Goal: Task Accomplishment & Management: Manage account settings

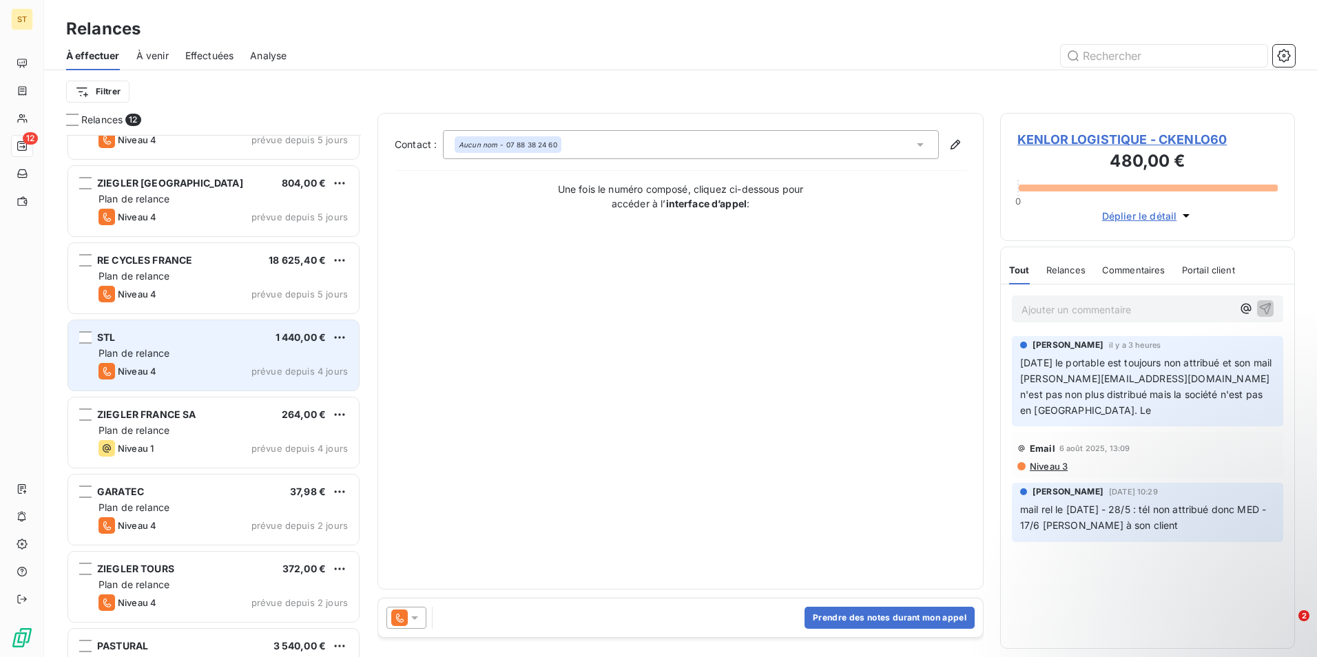
scroll to position [267, 0]
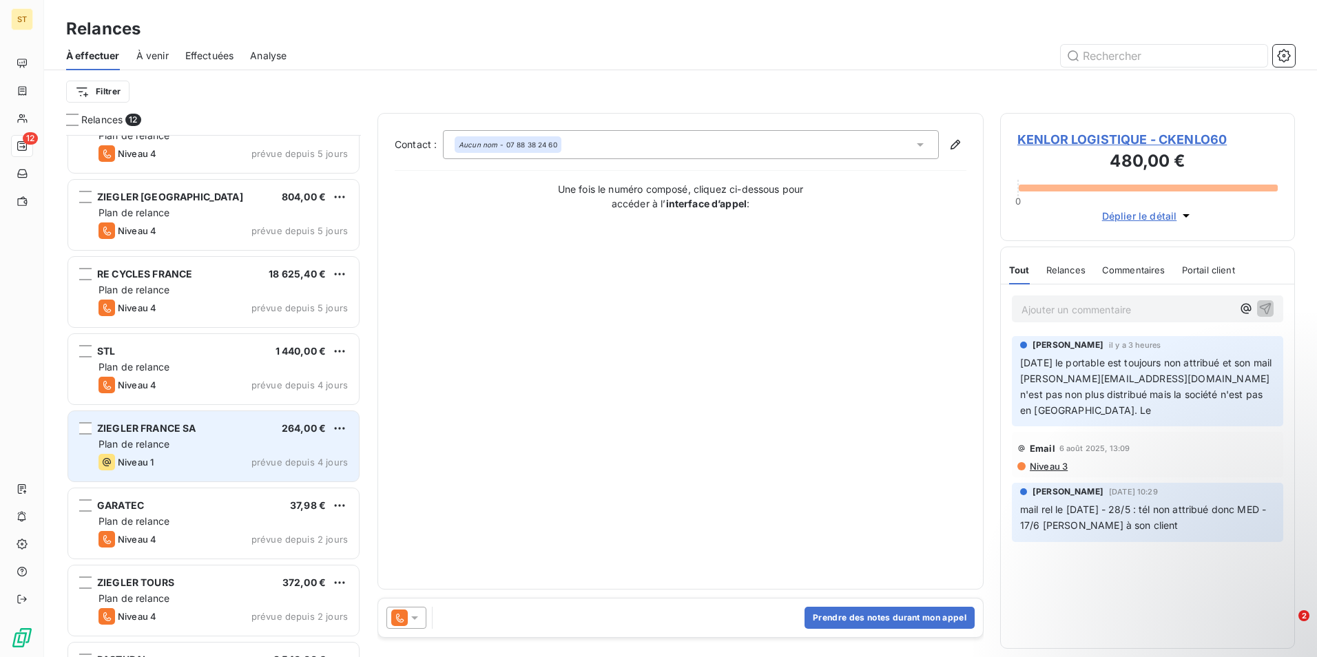
click at [152, 450] on div "Plan de relance" at bounding box center [223, 445] width 249 height 14
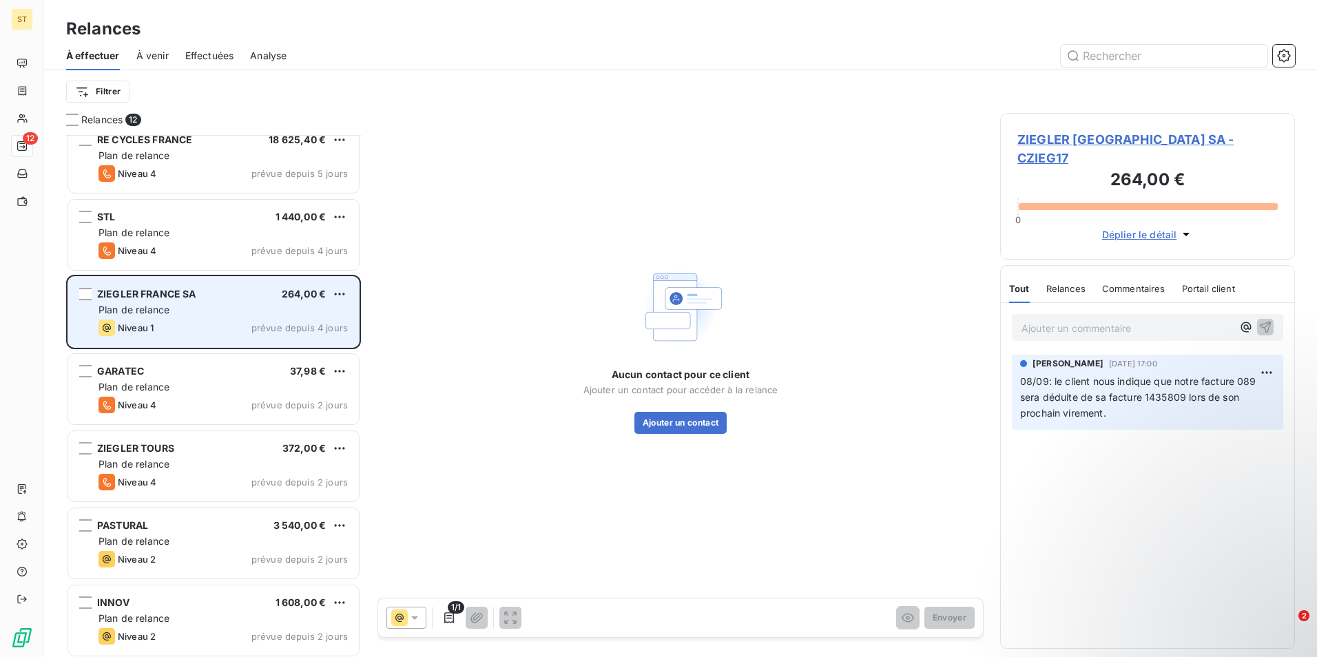
scroll to position [404, 0]
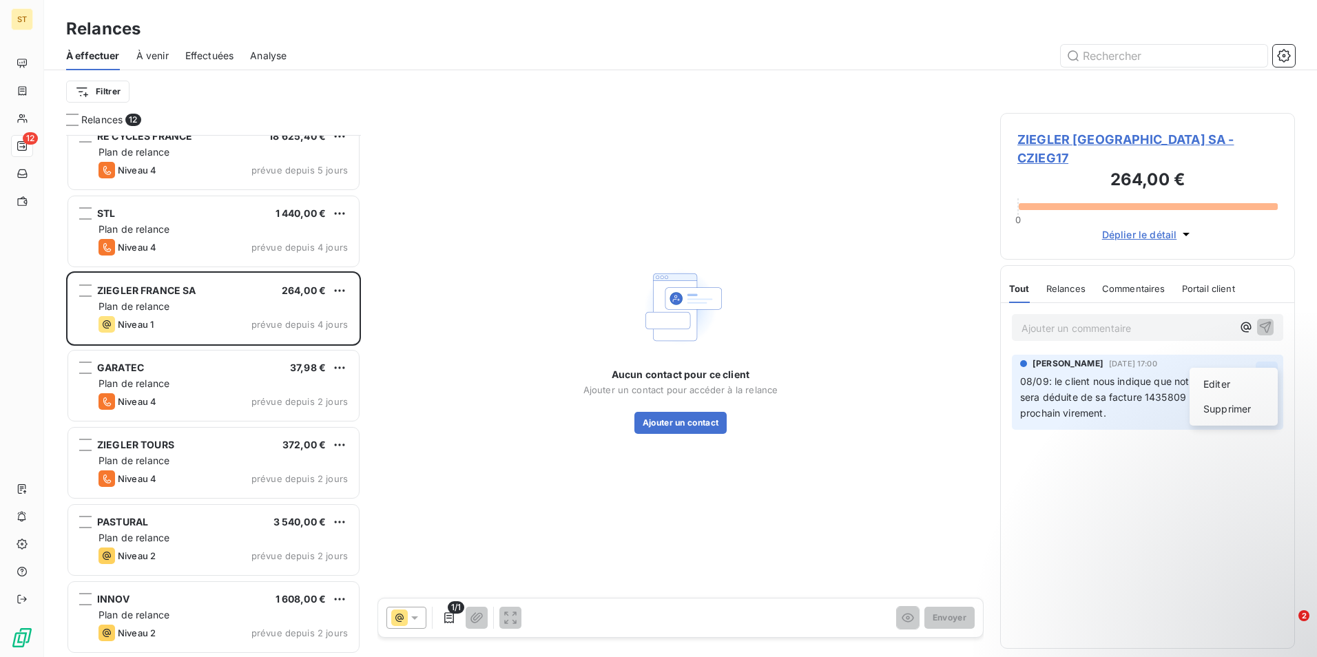
click at [1269, 355] on html "ST 12 Relances À effectuer À venir Effectuées Analyse Filtrer Relances 12 ZIEGL…" at bounding box center [658, 328] width 1317 height 657
click at [1074, 423] on html "ST 12 Relances À effectuer À venir Effectuées Analyse Filtrer Relances 12 ZIEGL…" at bounding box center [658, 328] width 1317 height 657
click at [1101, 398] on span "08/09: le client nous indique que notre facture 089 sera déduite de sa facture …" at bounding box center [1139, 397] width 239 height 43
drag, startPoint x: 1105, startPoint y: 394, endPoint x: 1045, endPoint y: 363, distance: 67.5
click at [1045, 376] on span "08/09: le client nous indique que notre facture 089 sera déduite de sa facture …" at bounding box center [1139, 397] width 239 height 43
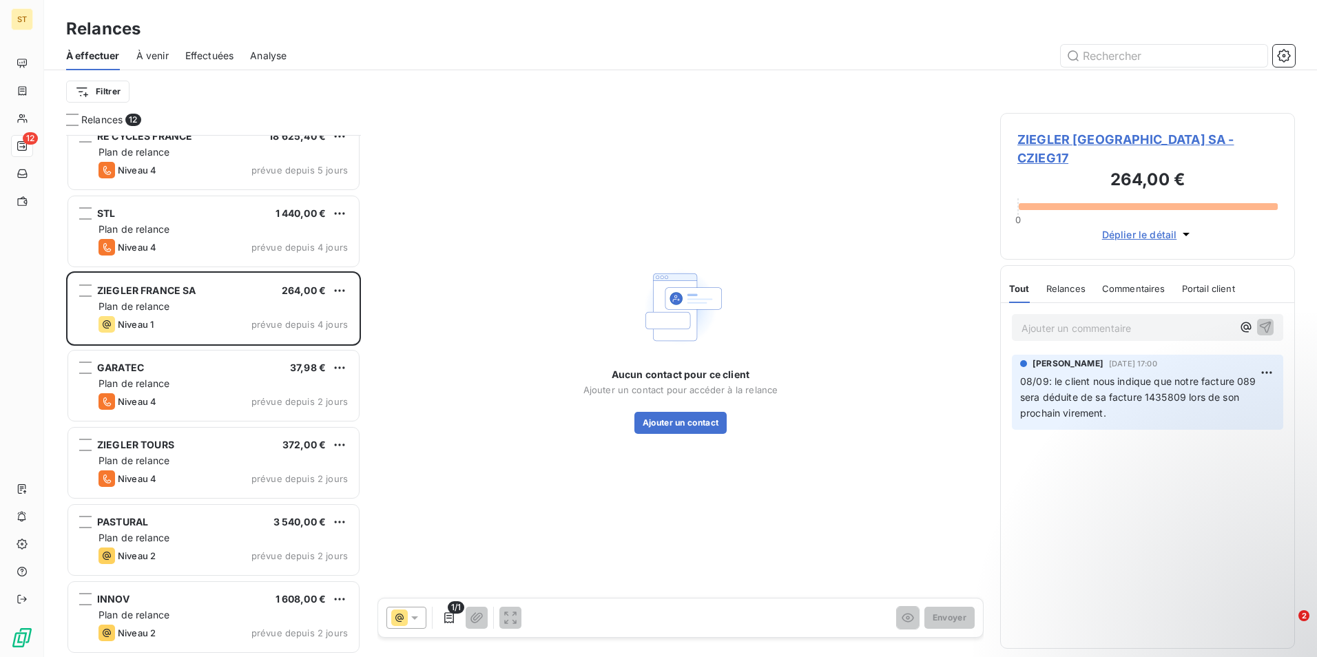
click at [1135, 396] on p "08/09: le client nous indique que notre facture 089 sera déduite de sa facture …" at bounding box center [1147, 398] width 255 height 48
drag, startPoint x: 1106, startPoint y: 396, endPoint x: 1054, endPoint y: 360, distance: 62.5
click at [1054, 376] on span "08/09: le client nous indique que notre facture 089 sera déduite de sa facture …" at bounding box center [1139, 397] width 239 height 43
drag, startPoint x: 1054, startPoint y: 360, endPoint x: 1112, endPoint y: 372, distance: 59.1
copy span "le client nous indique que notre facture 089 sera déduite de sa facture 1435809…"
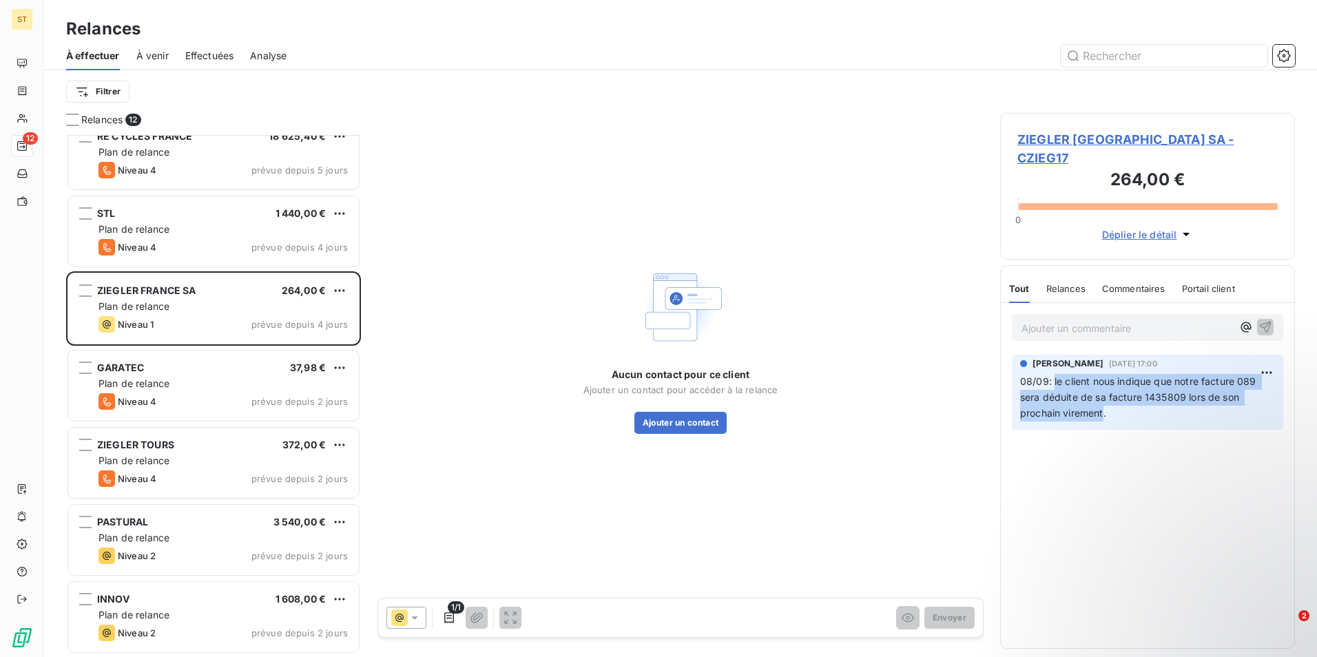
copy span "le client nous indique que notre facture 089 sera déduite de sa facture 1435809…"
click at [1267, 355] on html "ST 12 Relances À effectuer À venir Effectuées Analyse Filtrer Relances 12 ZIEGL…" at bounding box center [658, 328] width 1317 height 657
click at [1230, 409] on div "Supprimer" at bounding box center [1234, 409] width 77 height 22
click at [1268, 355] on html "ST 12 Relances À effectuer À venir Effectuées Analyse Filtrer Relances 12 ZIEGL…" at bounding box center [658, 328] width 1317 height 657
click at [1249, 418] on div "Supprimer" at bounding box center [1234, 409] width 77 height 22
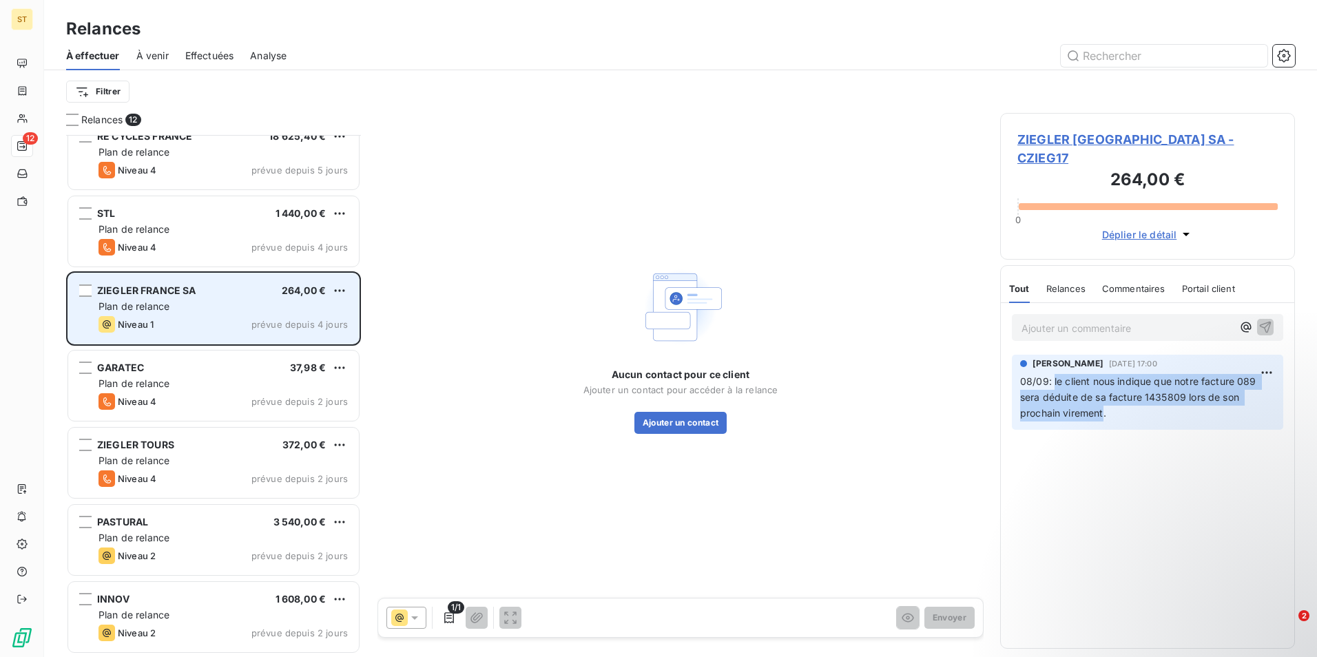
scroll to position [336, 0]
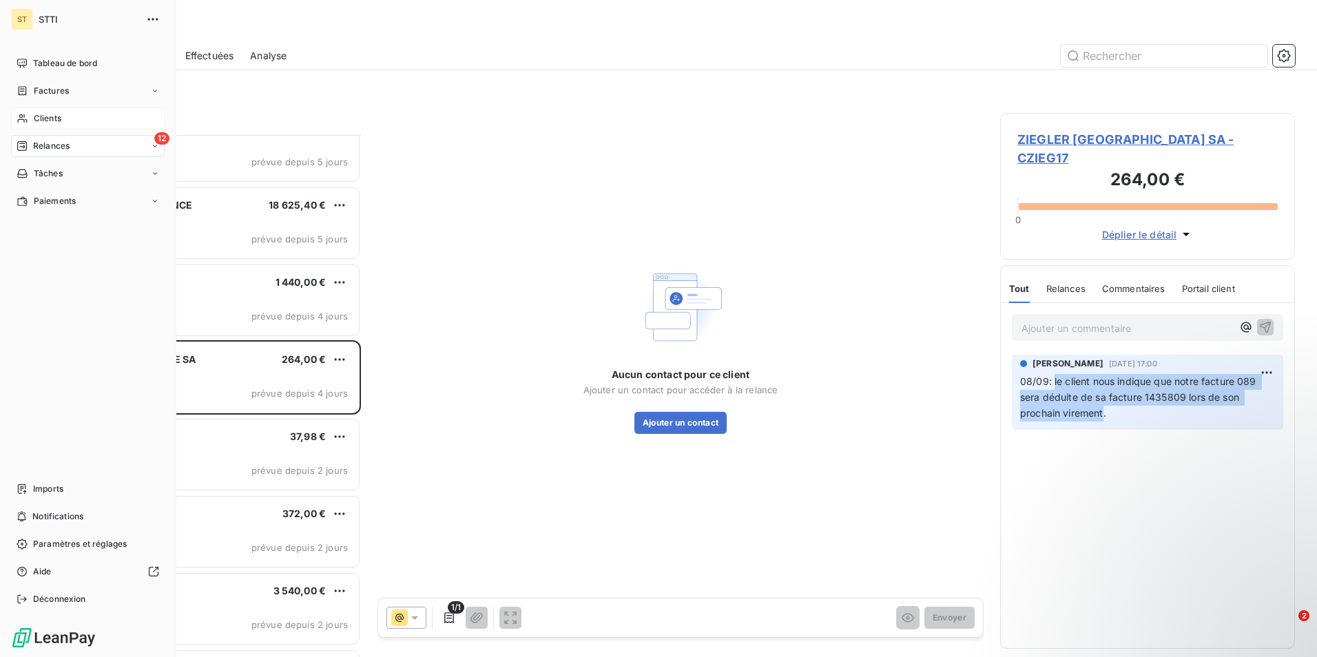
click at [53, 121] on span "Clients" at bounding box center [48, 118] width 28 height 12
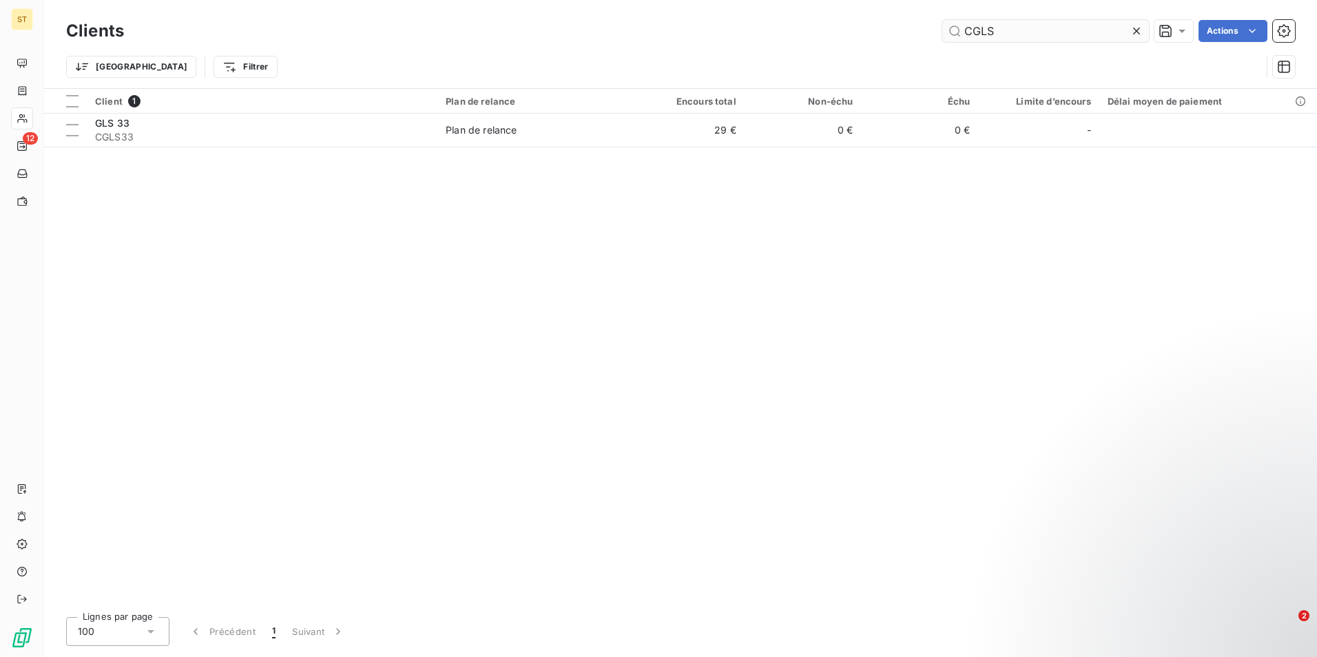
click at [1001, 39] on input "CGLS" at bounding box center [1046, 31] width 207 height 22
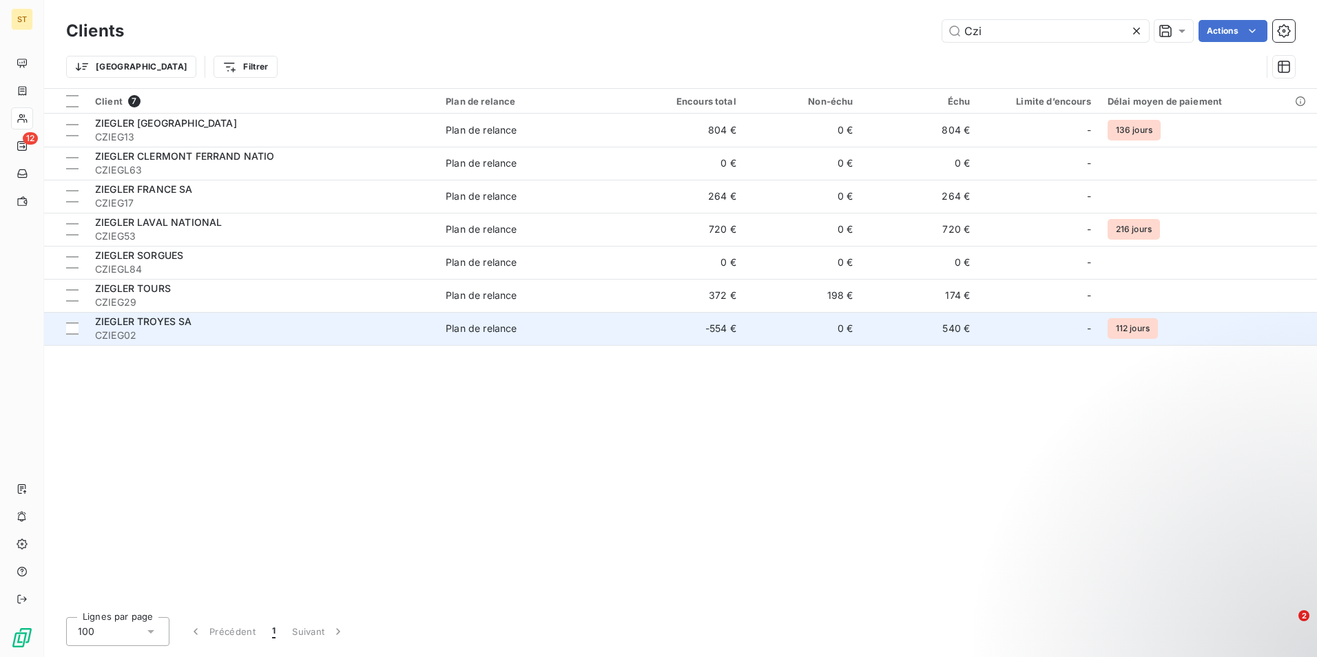
type input "Czi"
click at [164, 323] on span "ZIEGLER TROYES SA" at bounding box center [143, 322] width 97 height 12
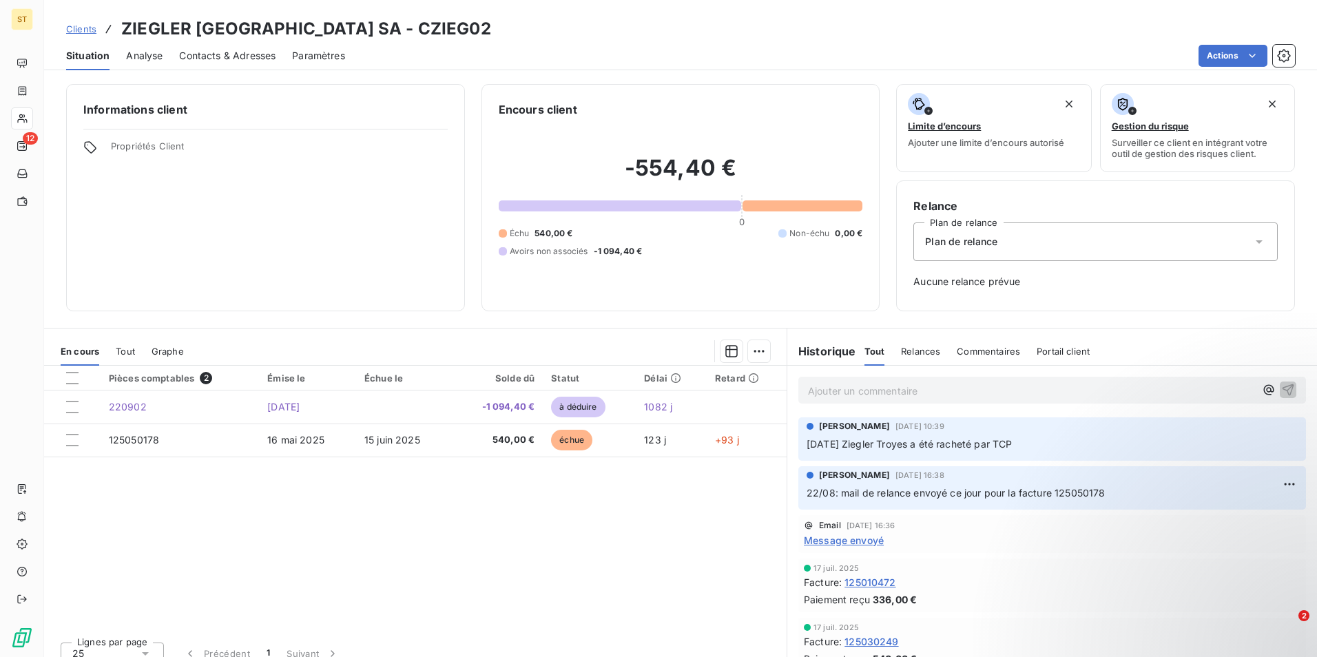
drag, startPoint x: 862, startPoint y: 391, endPoint x: 828, endPoint y: 385, distance: 35.0
click at [828, 385] on p "Ajouter un commentaire ﻿" at bounding box center [1031, 390] width 447 height 17
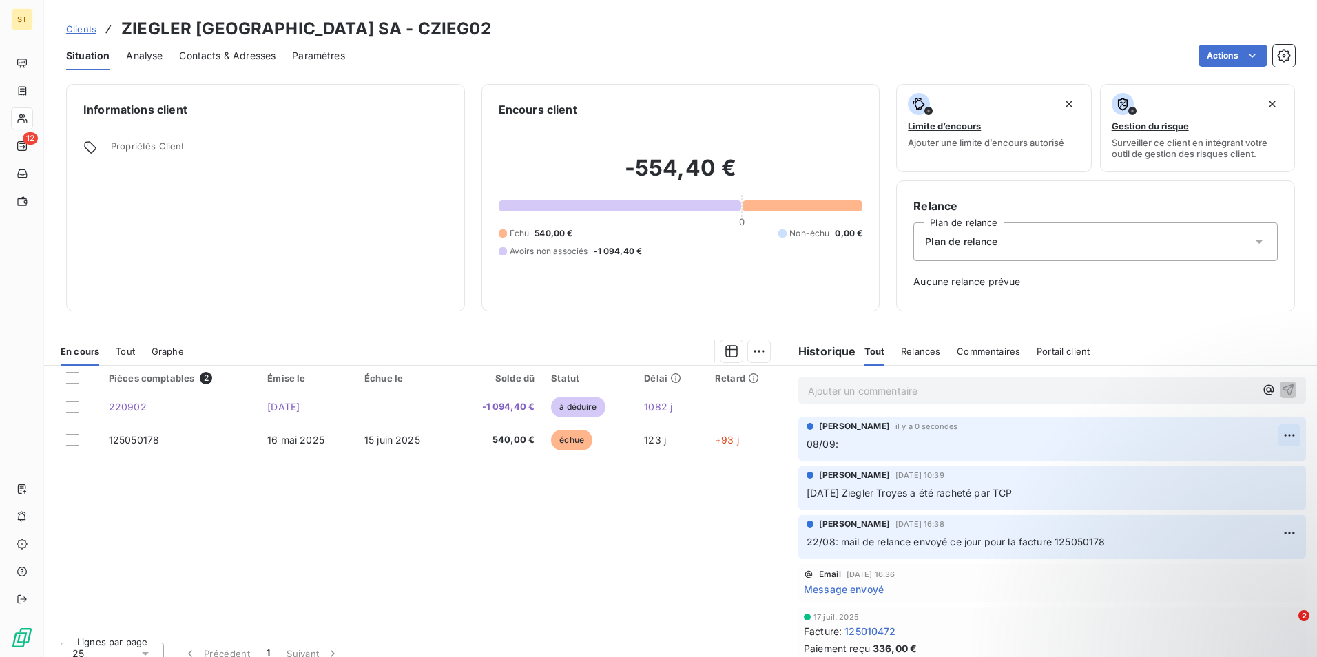
click at [1266, 434] on html "ST 12 Clients ZIEGLER [GEOGRAPHIC_DATA] SA - CZIEG02 Situation Analyse Contacts…" at bounding box center [658, 328] width 1317 height 657
click at [1211, 469] on div "Editer" at bounding box center [1236, 466] width 77 height 22
click at [898, 444] on p "08/09:" at bounding box center [1043, 445] width 472 height 16
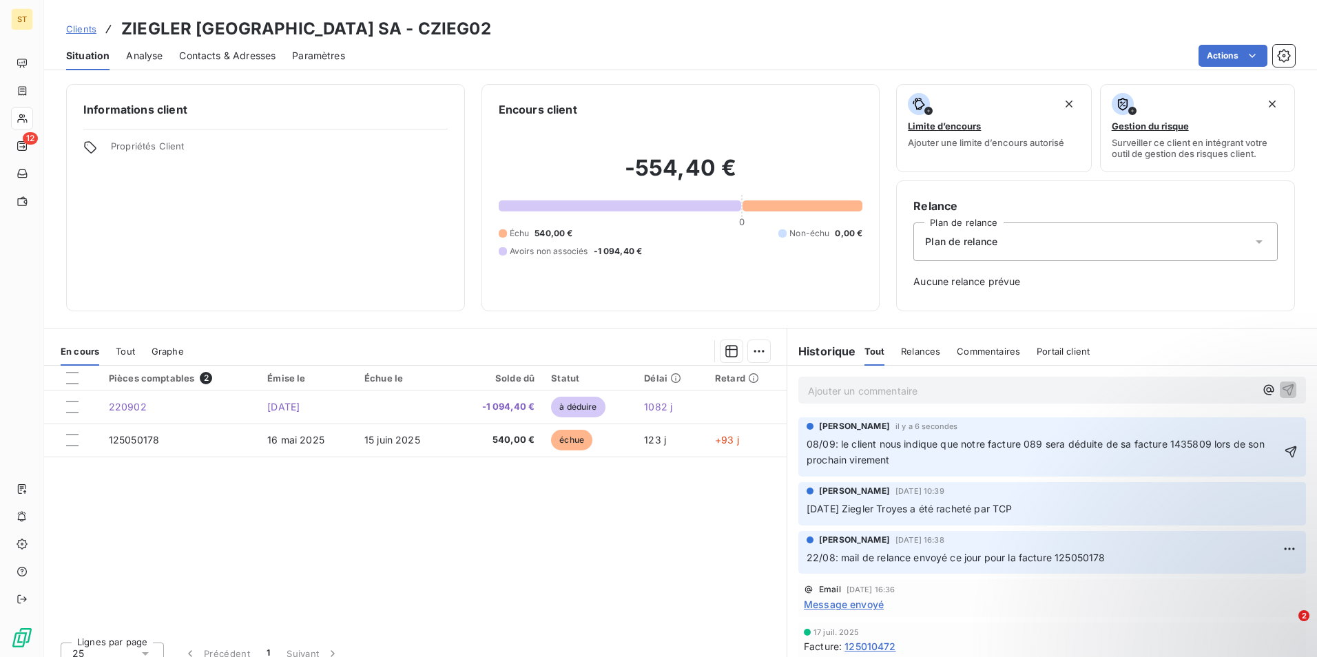
click at [1017, 442] on span "08/09: le client nous indique que notre facture 089 sera déduite de sa facture …" at bounding box center [1037, 452] width 461 height 28
click at [1036, 441] on span "08/09: le client nous indique que notre facture 089 sera déduite de sa facture …" at bounding box center [1037, 452] width 461 height 28
click at [1020, 442] on span "08/09: le client nous indique que notre facture sera déduite de sa facture 1435…" at bounding box center [1028, 452] width 442 height 28
click at [932, 458] on p "08/09: le client nous indique que notre facture 125050178 sera déduite de sa fa…" at bounding box center [1044, 453] width 475 height 32
click at [1284, 449] on icon "button" at bounding box center [1291, 452] width 14 height 14
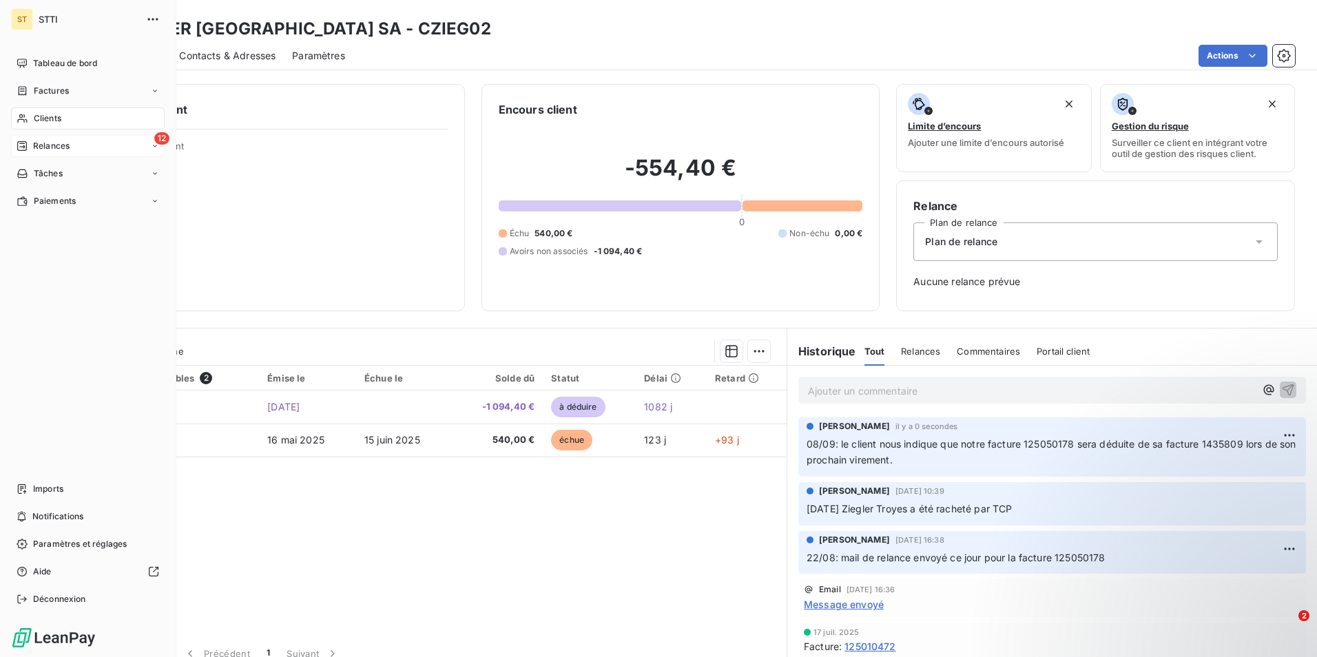
click at [74, 145] on div "12 Relances" at bounding box center [88, 146] width 154 height 22
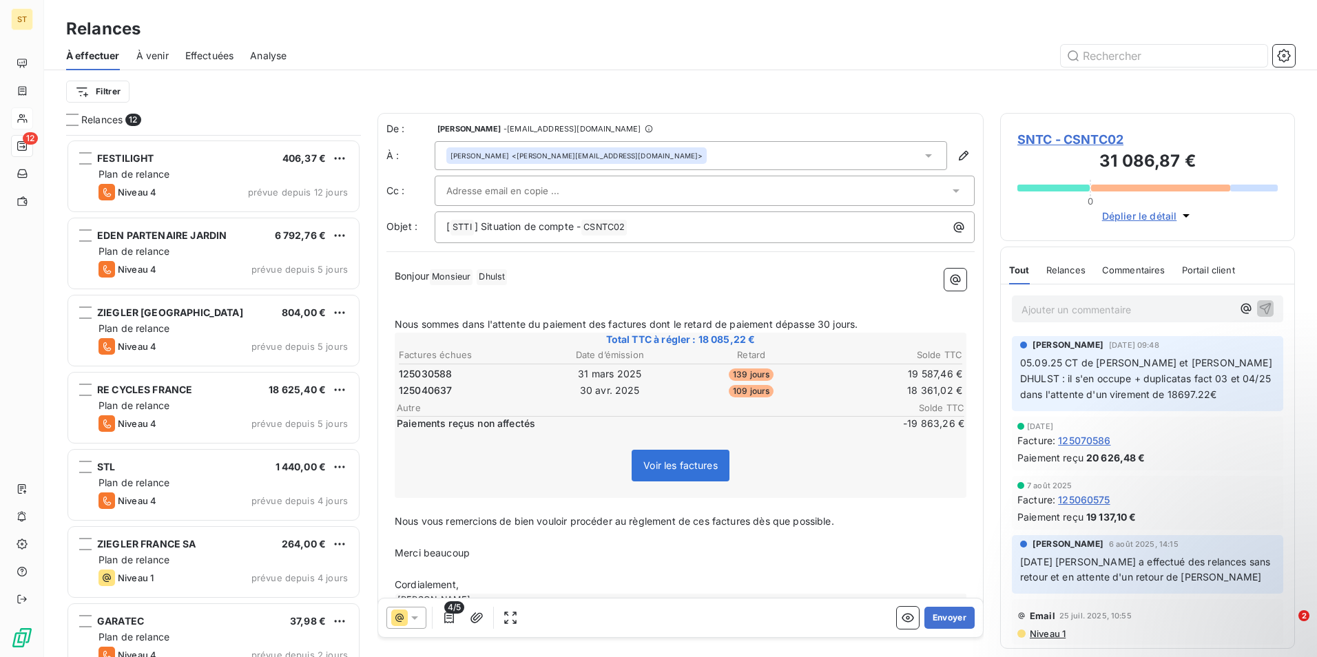
scroll to position [276, 0]
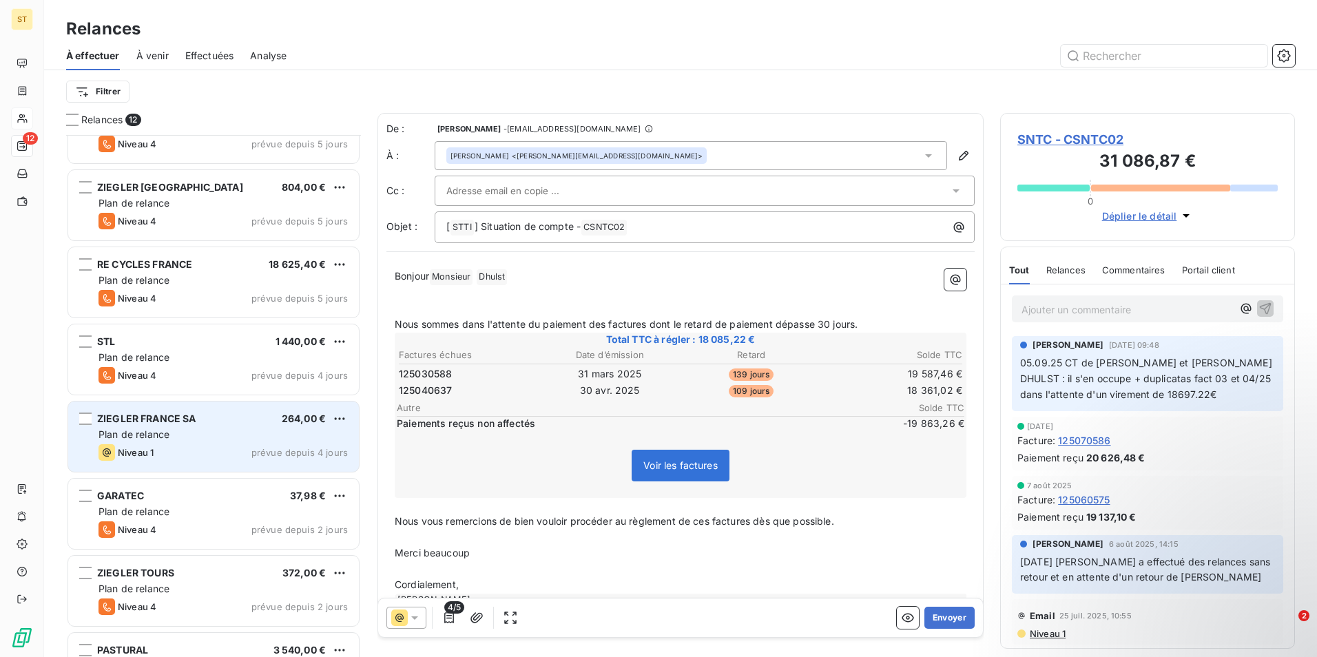
click at [163, 431] on span "Plan de relance" at bounding box center [134, 435] width 71 height 12
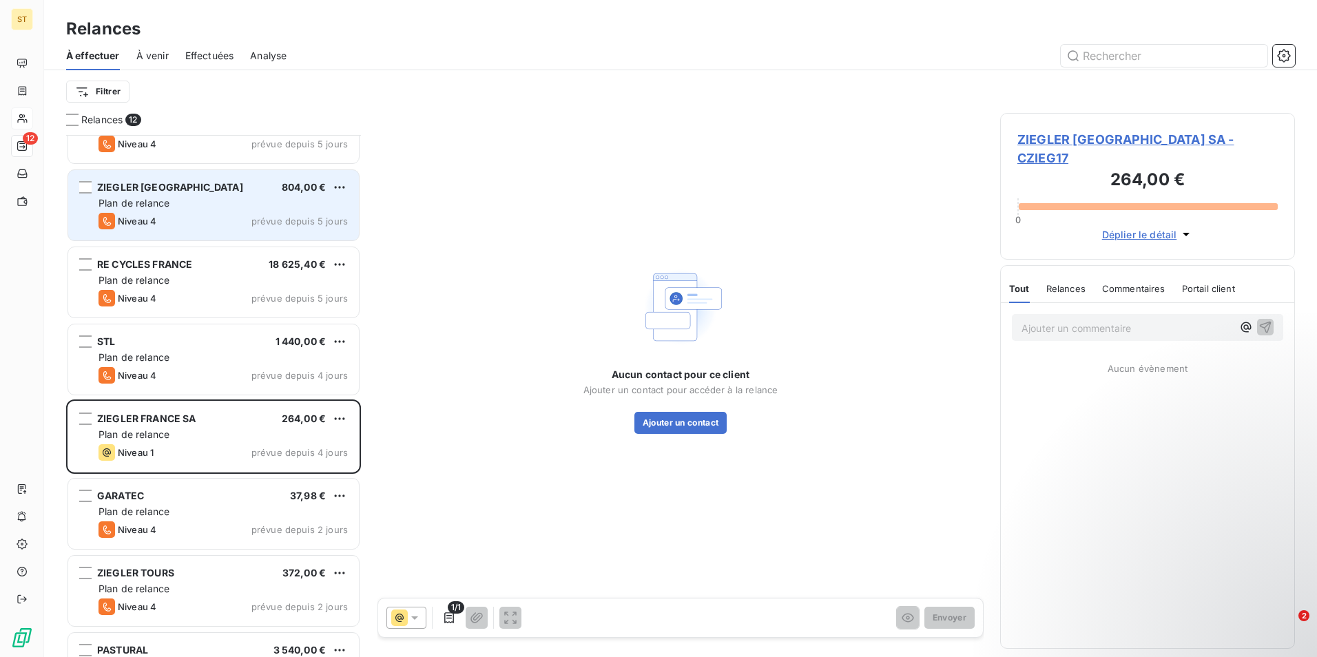
click at [191, 212] on div "ZIEGLER [GEOGRAPHIC_DATA] 804,00 € Plan de relance Niveau 4 prévue depuis 5 jou…" at bounding box center [213, 205] width 291 height 70
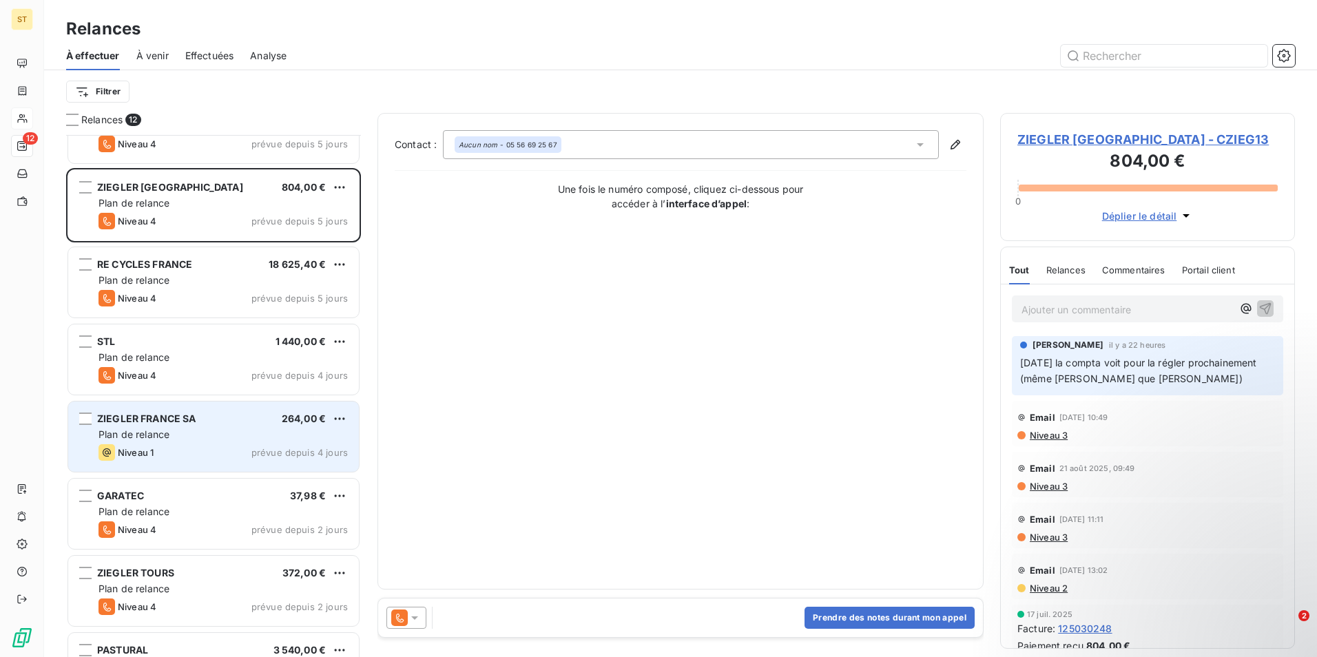
click at [134, 433] on span "Plan de relance" at bounding box center [134, 435] width 71 height 12
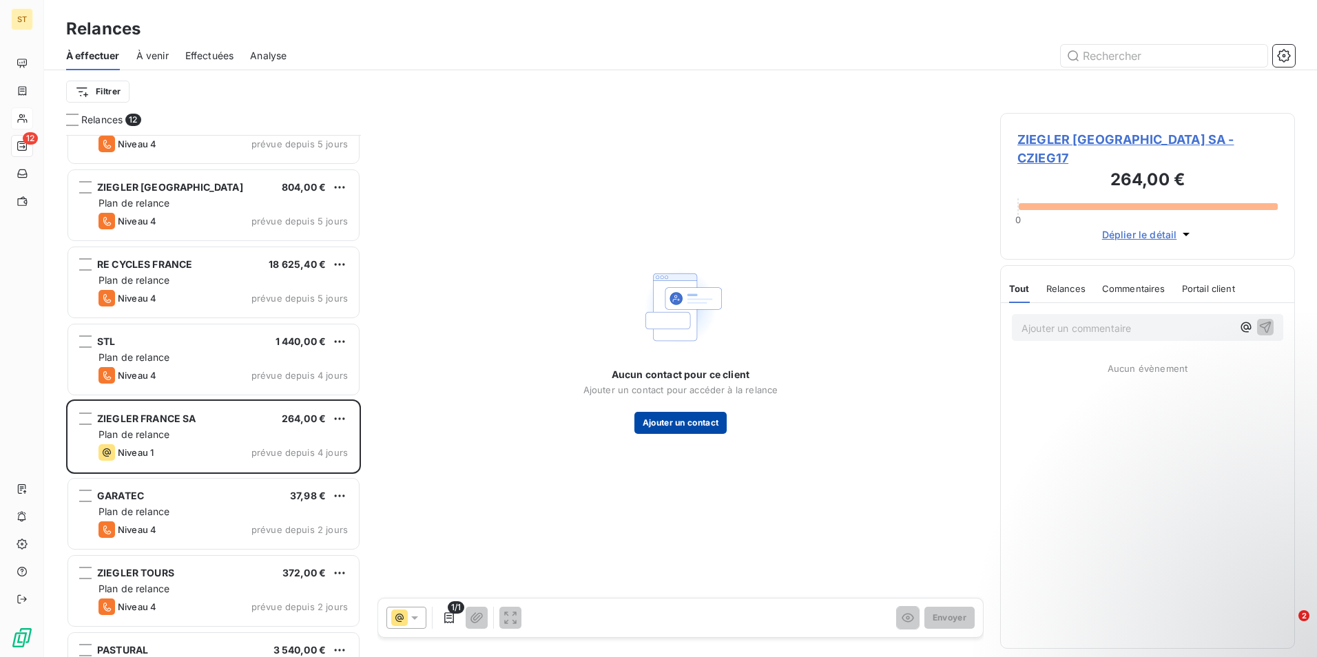
click at [676, 418] on button "Ajouter un contact" at bounding box center [681, 423] width 93 height 22
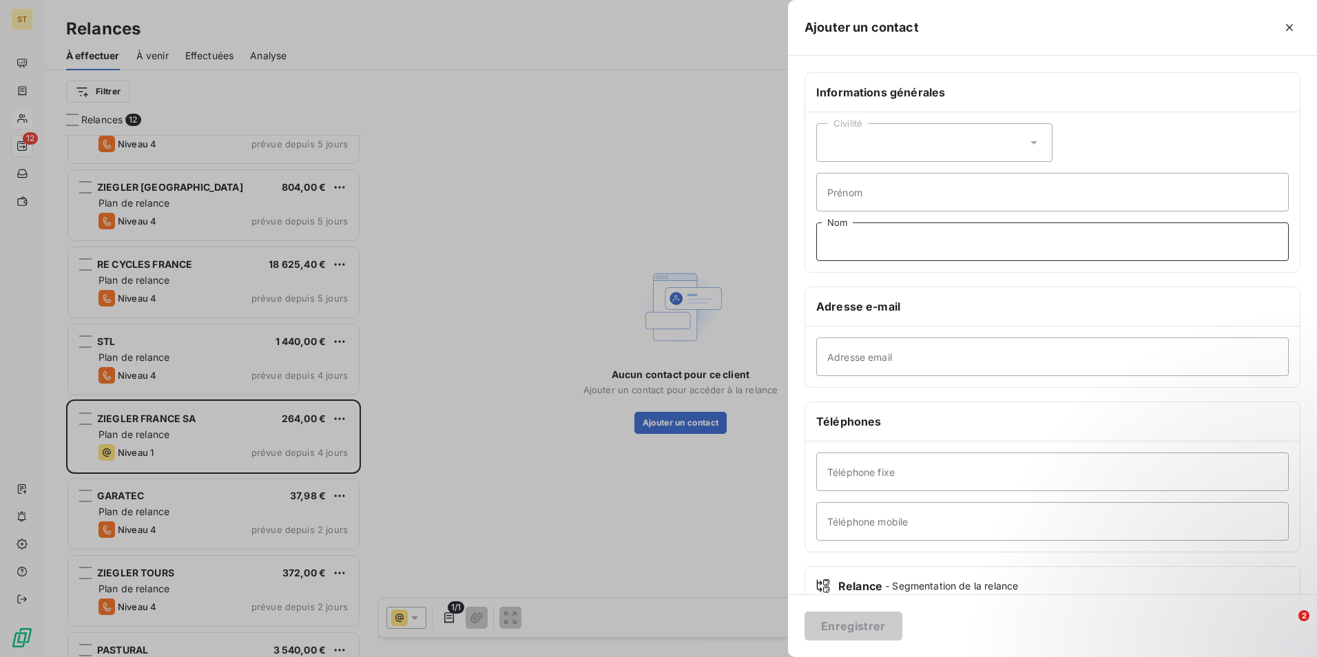
click at [863, 246] on input "Nom" at bounding box center [1053, 242] width 473 height 39
click at [855, 471] on input "Téléphone fixe" at bounding box center [1053, 472] width 473 height 39
type input "02 35 66 96 34"
click at [844, 629] on button "Enregistrer" at bounding box center [854, 626] width 98 height 29
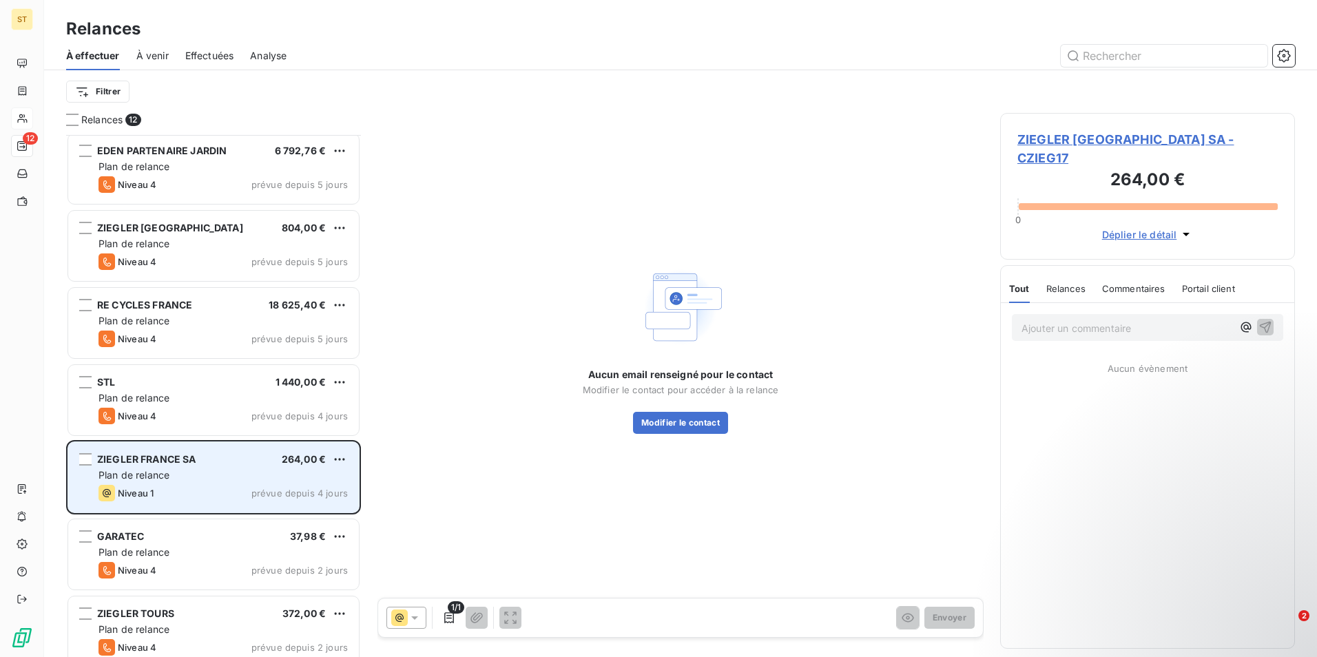
scroll to position [404, 0]
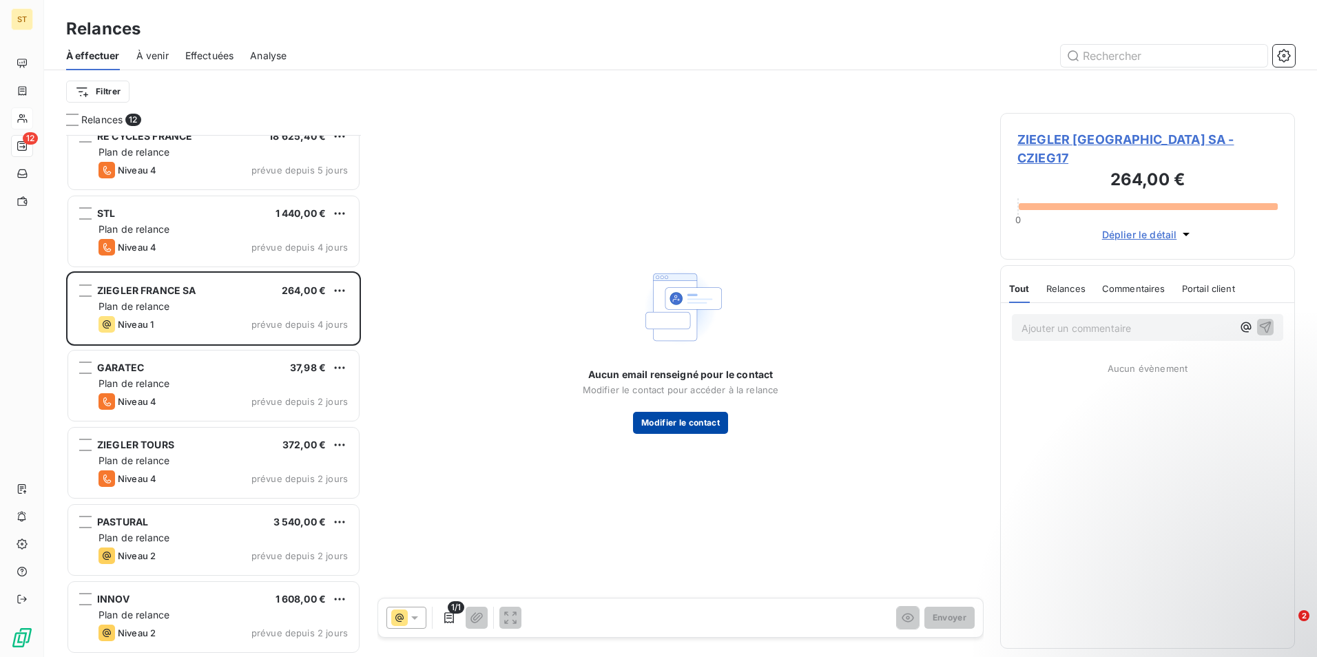
click at [676, 424] on button "Modifier le contact" at bounding box center [680, 423] width 95 height 22
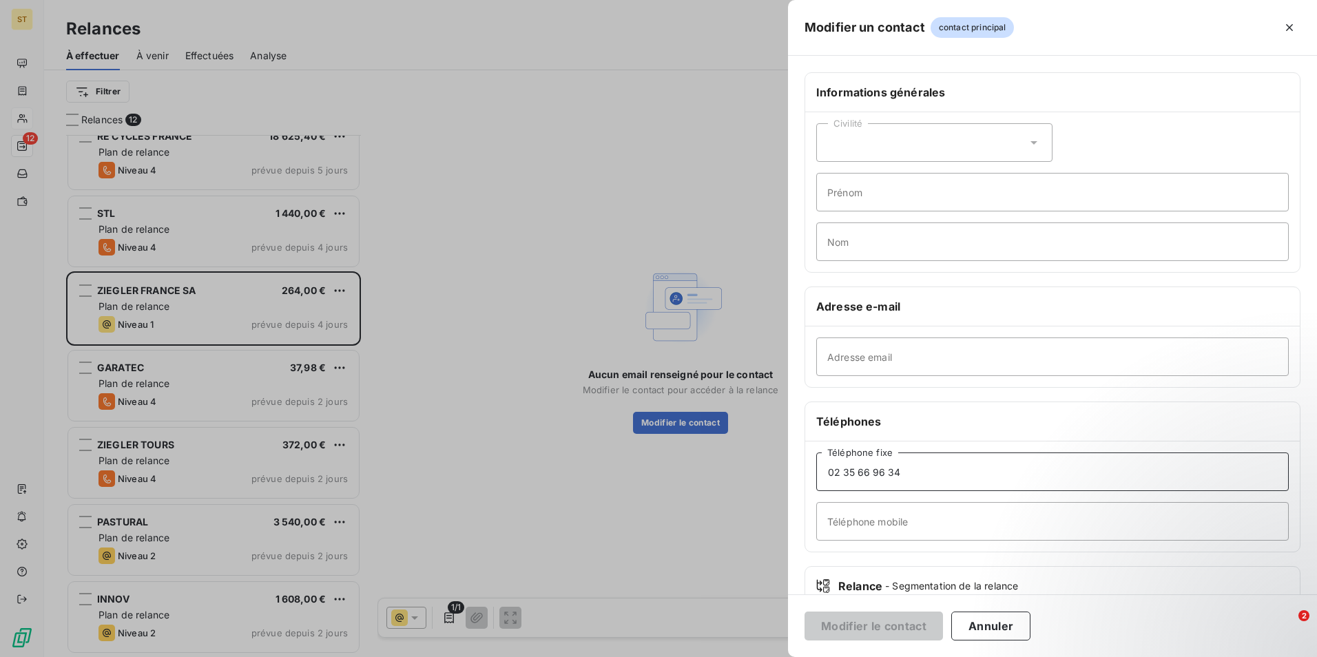
click at [923, 471] on input "02 35 66 96 34" at bounding box center [1053, 472] width 473 height 39
type input "04 72 73 50 37"
click at [883, 624] on button "Modifier le contact" at bounding box center [874, 626] width 138 height 29
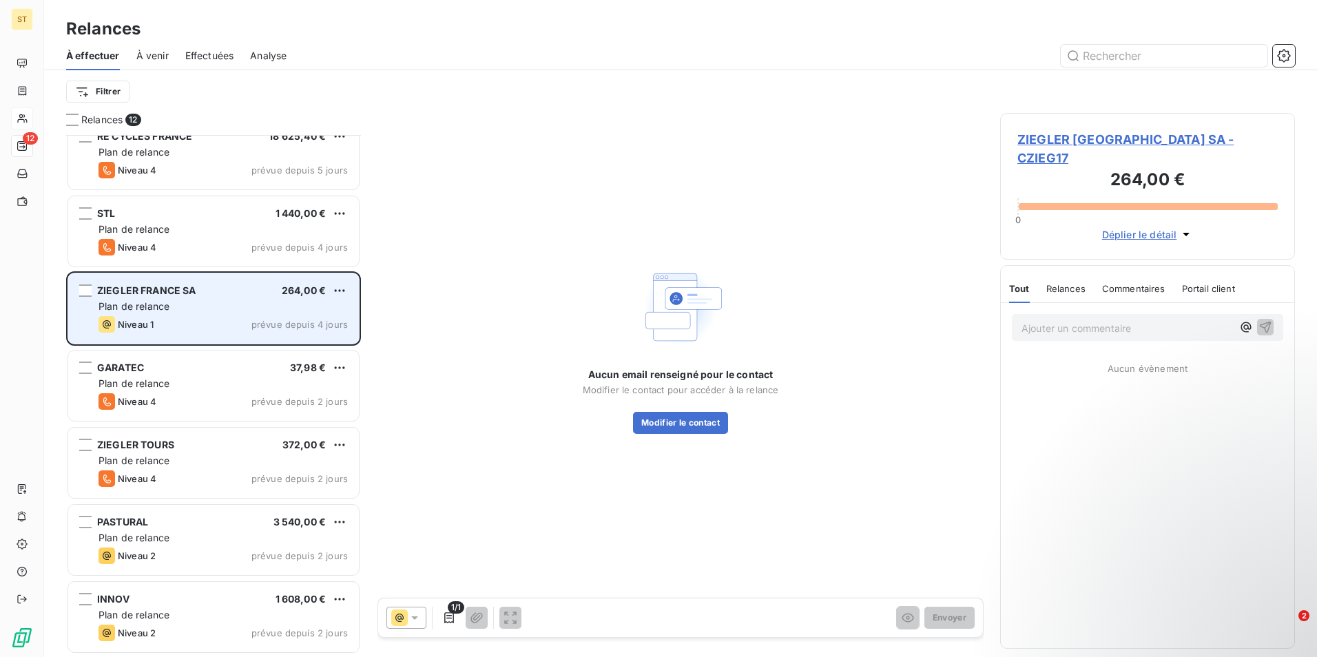
click at [181, 311] on div "Plan de relance" at bounding box center [223, 307] width 249 height 14
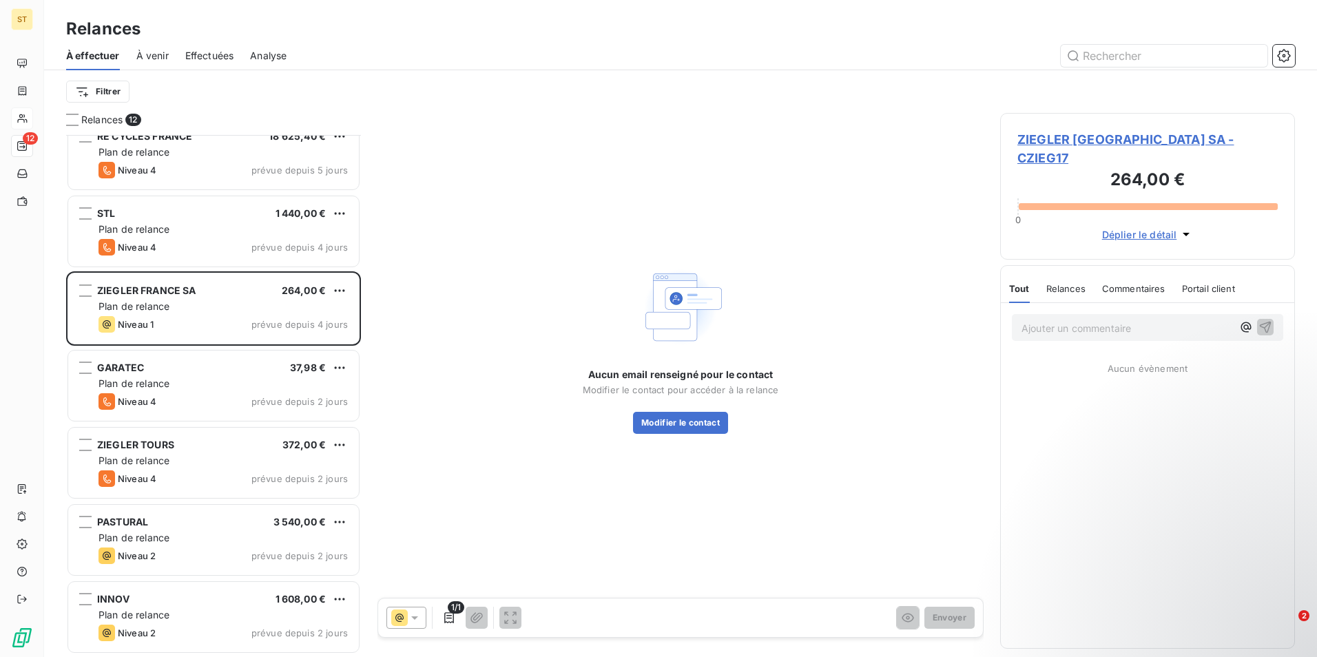
click at [1095, 139] on span "ZIEGLER [GEOGRAPHIC_DATA] SA - CZIEG17" at bounding box center [1148, 148] width 260 height 37
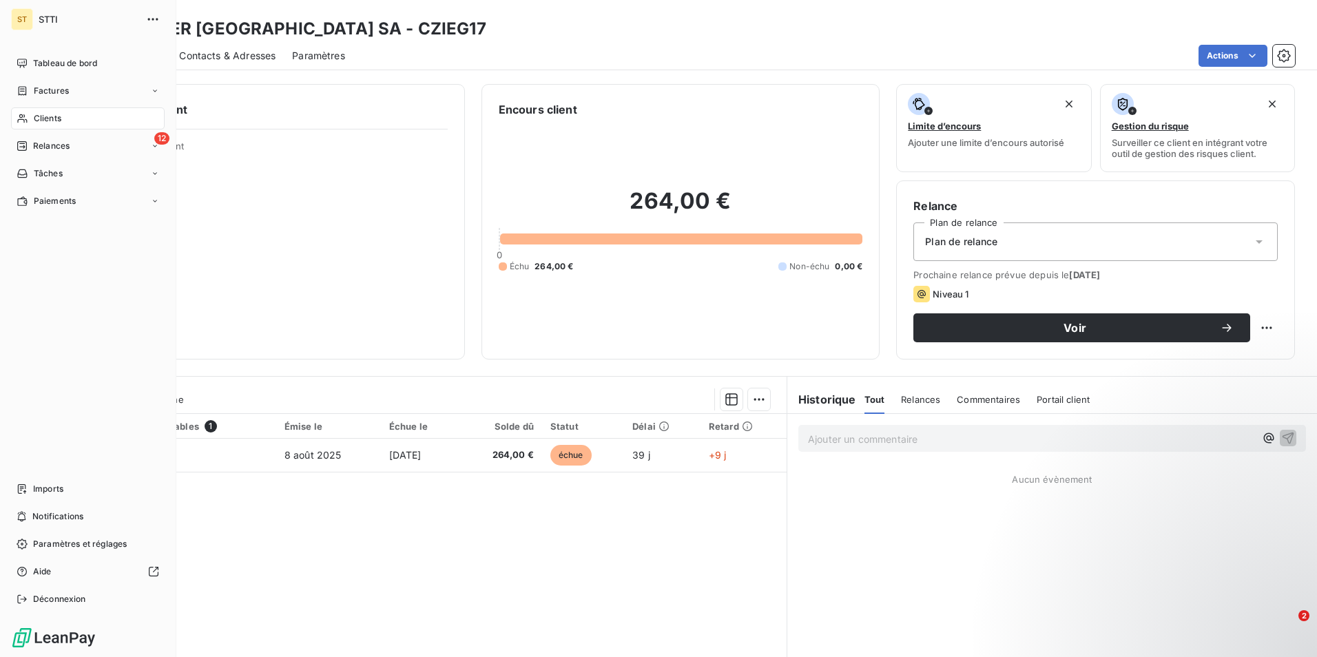
click at [64, 119] on div "Clients" at bounding box center [88, 118] width 154 height 22
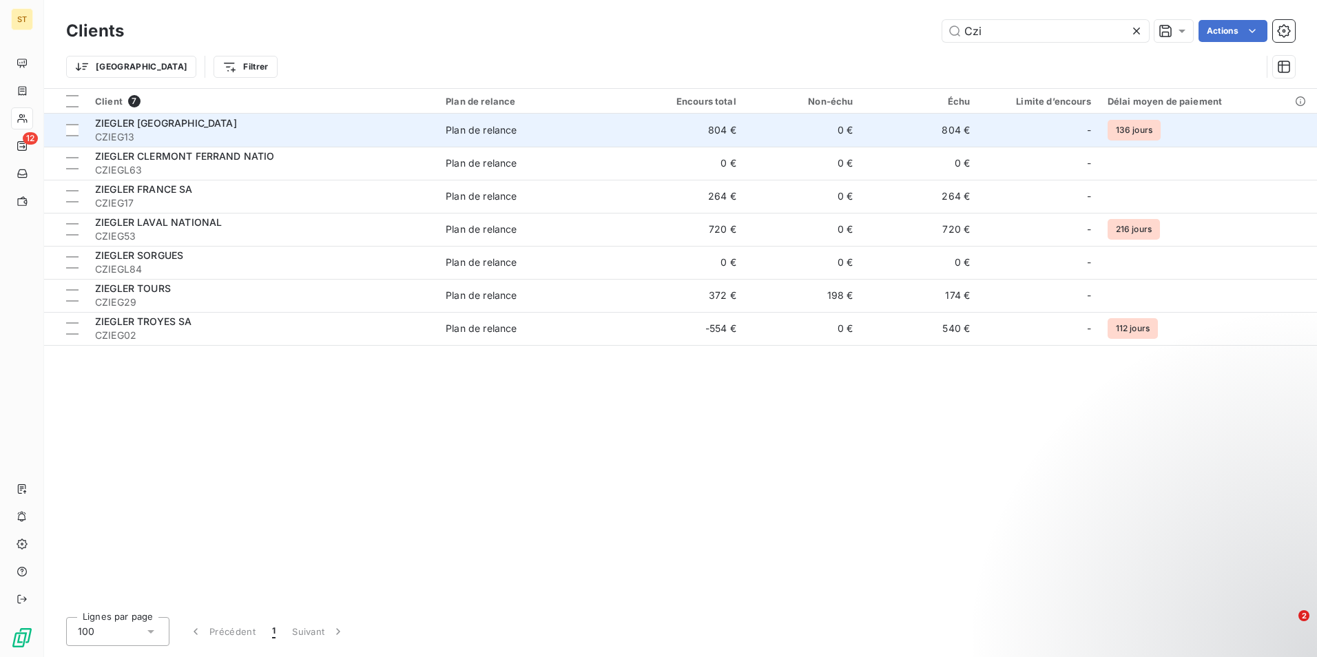
click at [207, 126] on div "ZIEGLER [GEOGRAPHIC_DATA]" at bounding box center [262, 123] width 334 height 14
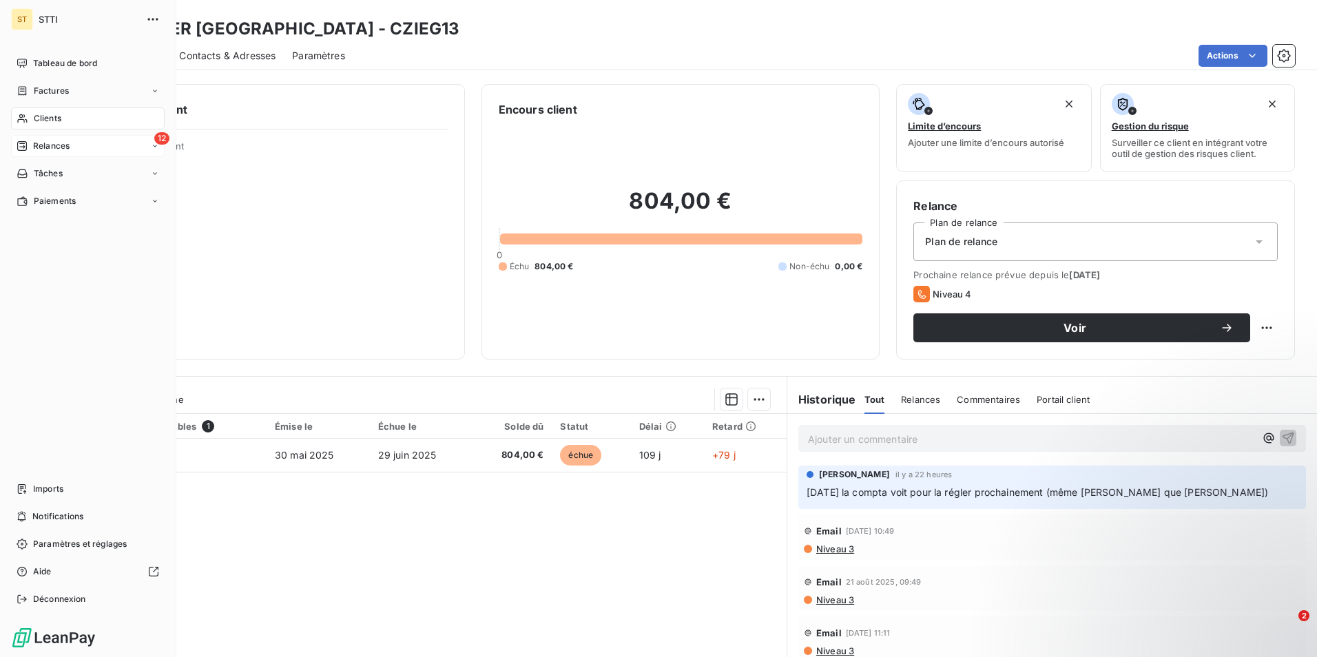
click at [68, 141] on span "Relances" at bounding box center [51, 146] width 37 height 12
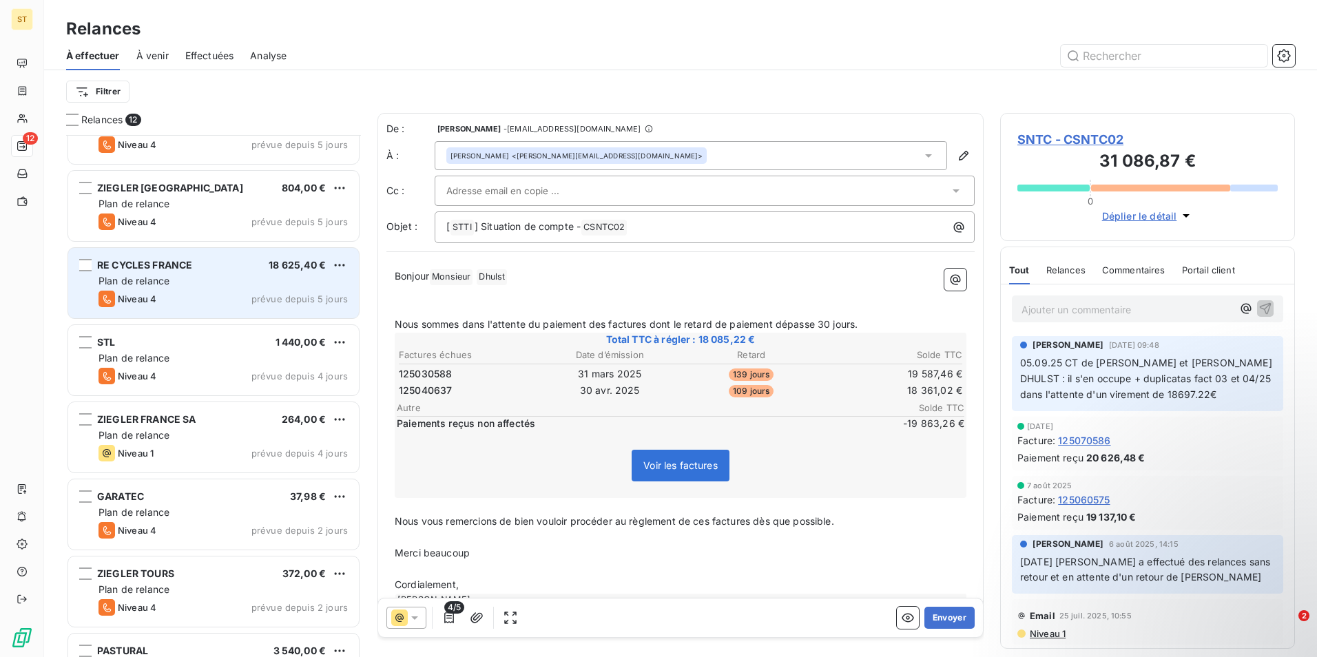
scroll to position [276, 0]
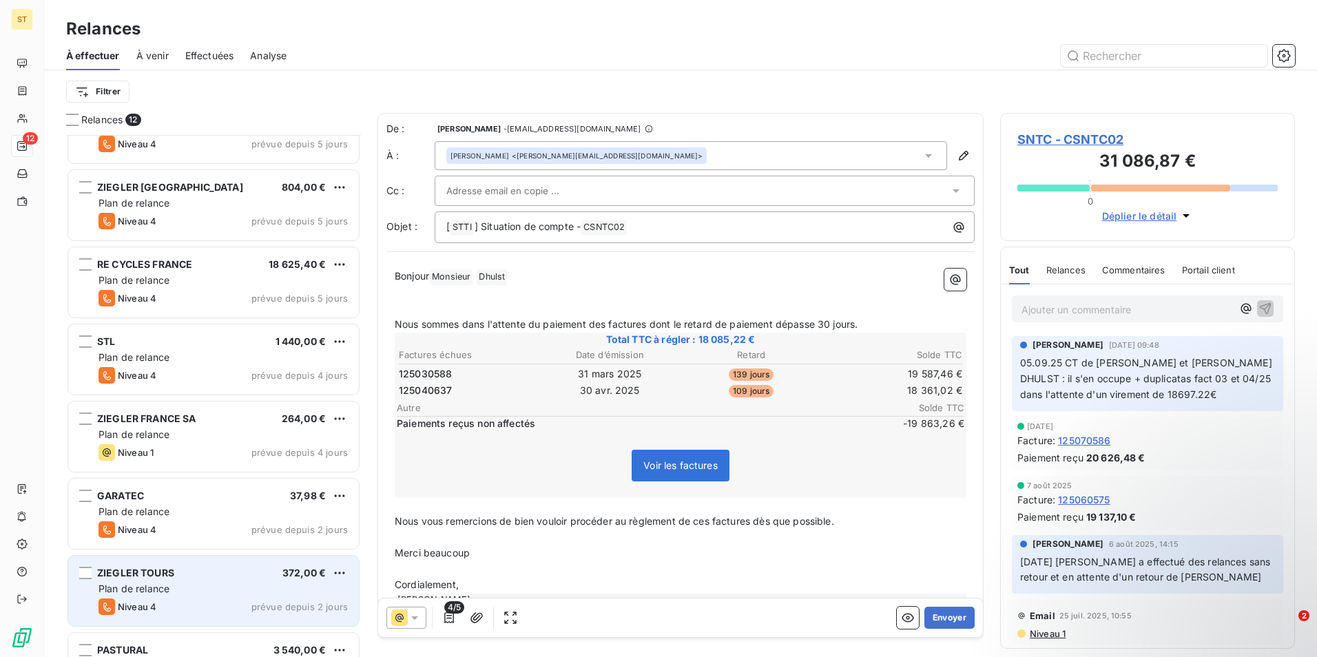
click at [145, 581] on div "ZIEGLER TOURS 372,00 € Plan de relance Niveau 4 prévue depuis 2 jours" at bounding box center [213, 591] width 291 height 70
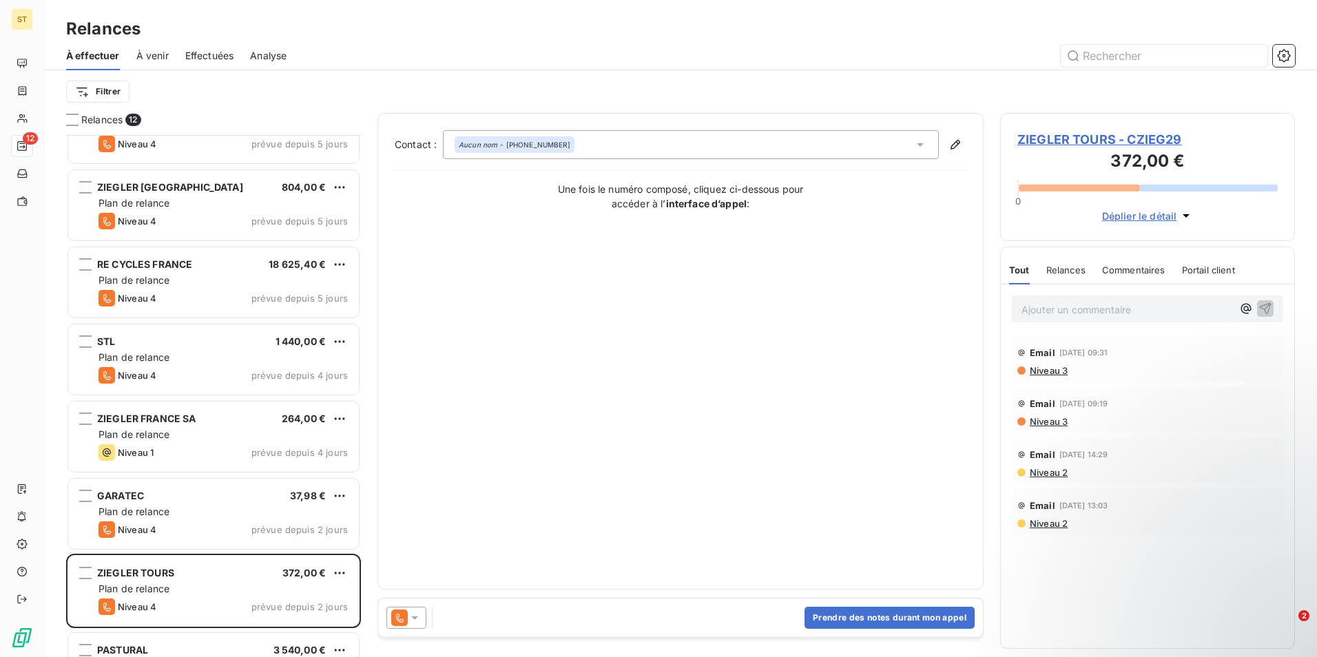
click at [1047, 137] on span "ZIEGLER TOURS - CZIEG29" at bounding box center [1148, 139] width 260 height 19
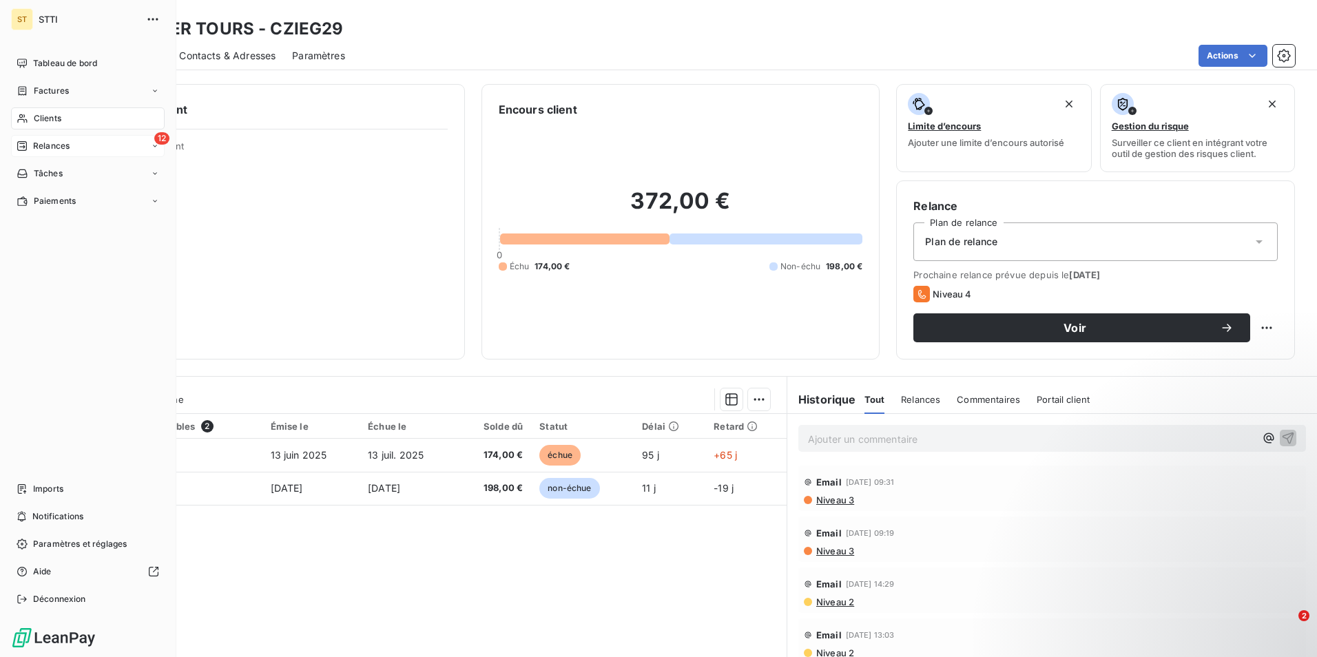
click at [63, 148] on span "Relances" at bounding box center [51, 146] width 37 height 12
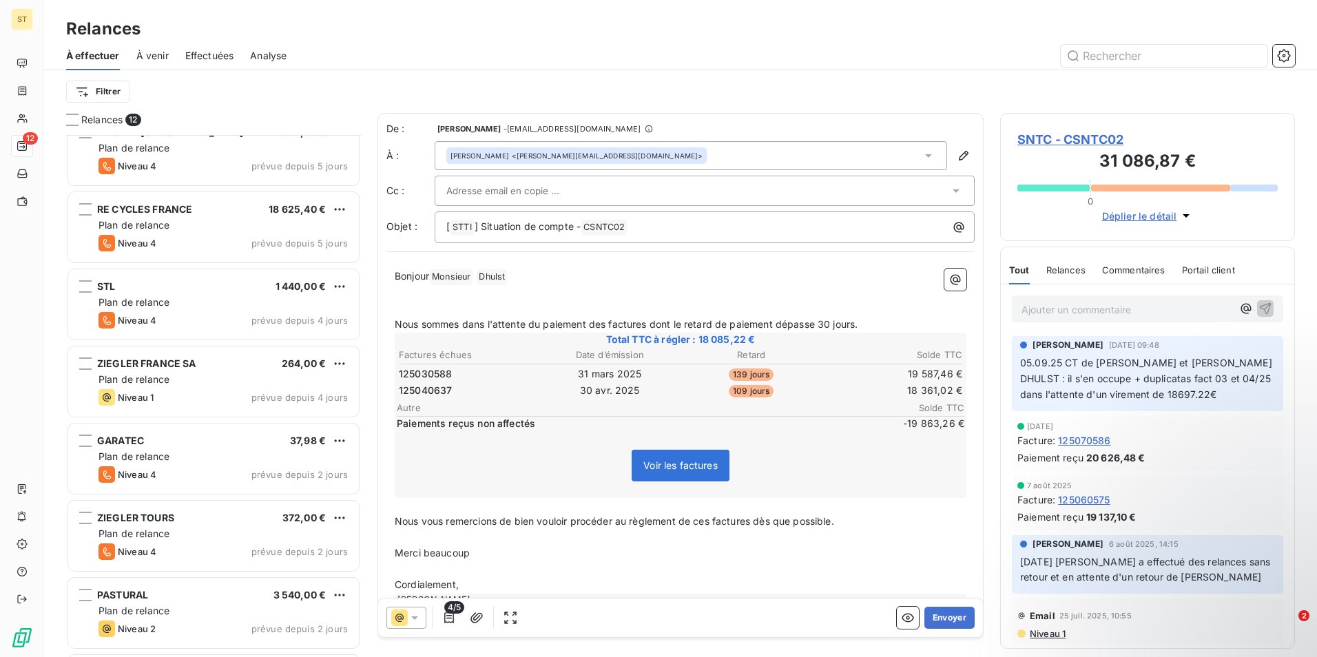
scroll to position [404, 0]
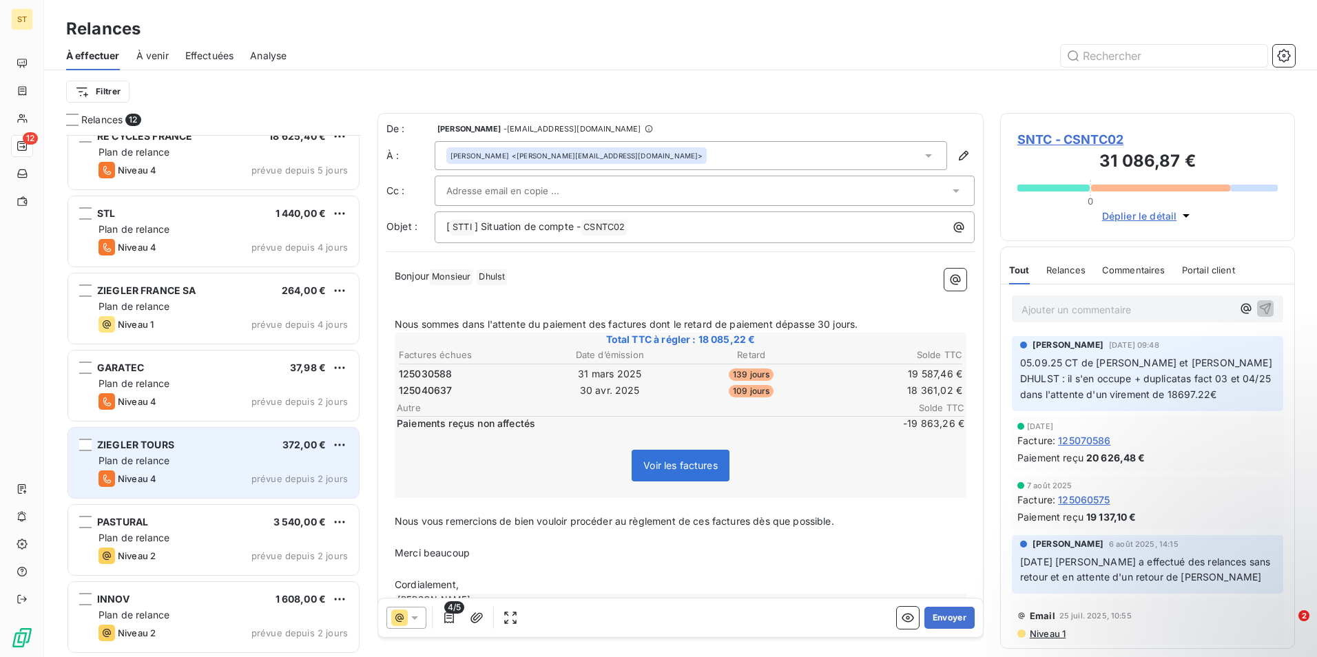
click at [163, 489] on div "ZIEGLER TOURS 372,00 € Plan de relance Niveau 4 prévue depuis 2 jours" at bounding box center [213, 463] width 291 height 70
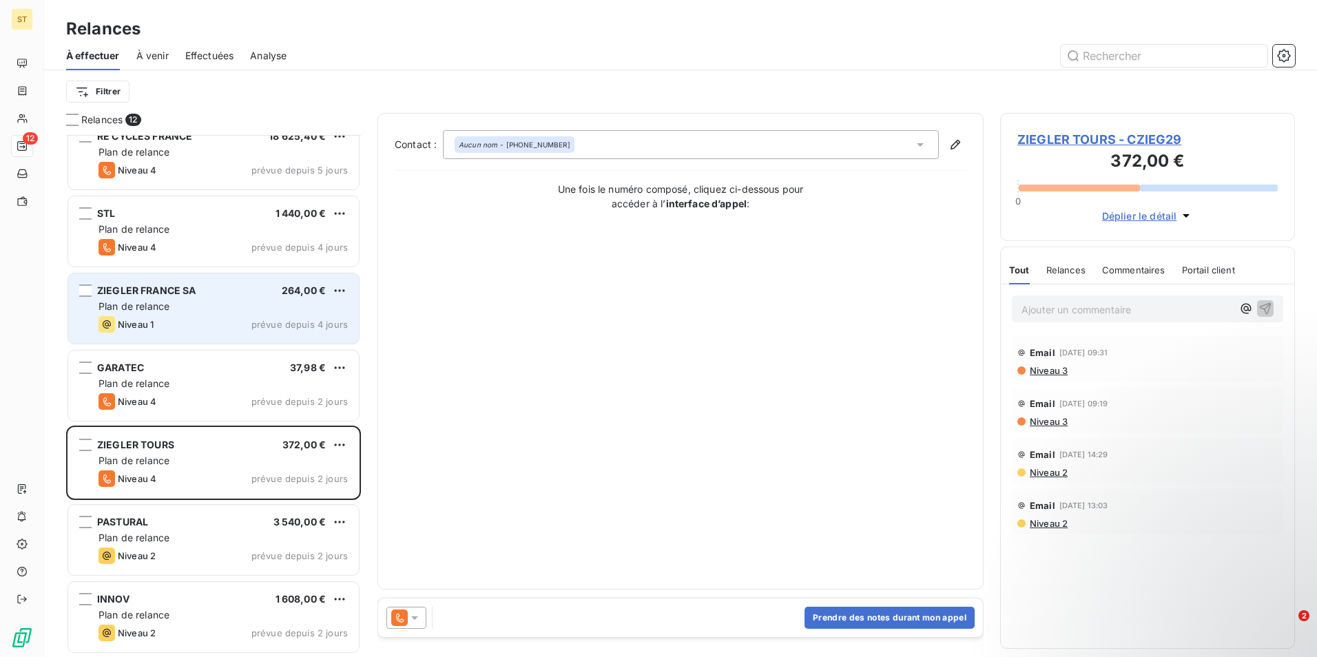
click at [152, 309] on span "Plan de relance" at bounding box center [134, 306] width 71 height 12
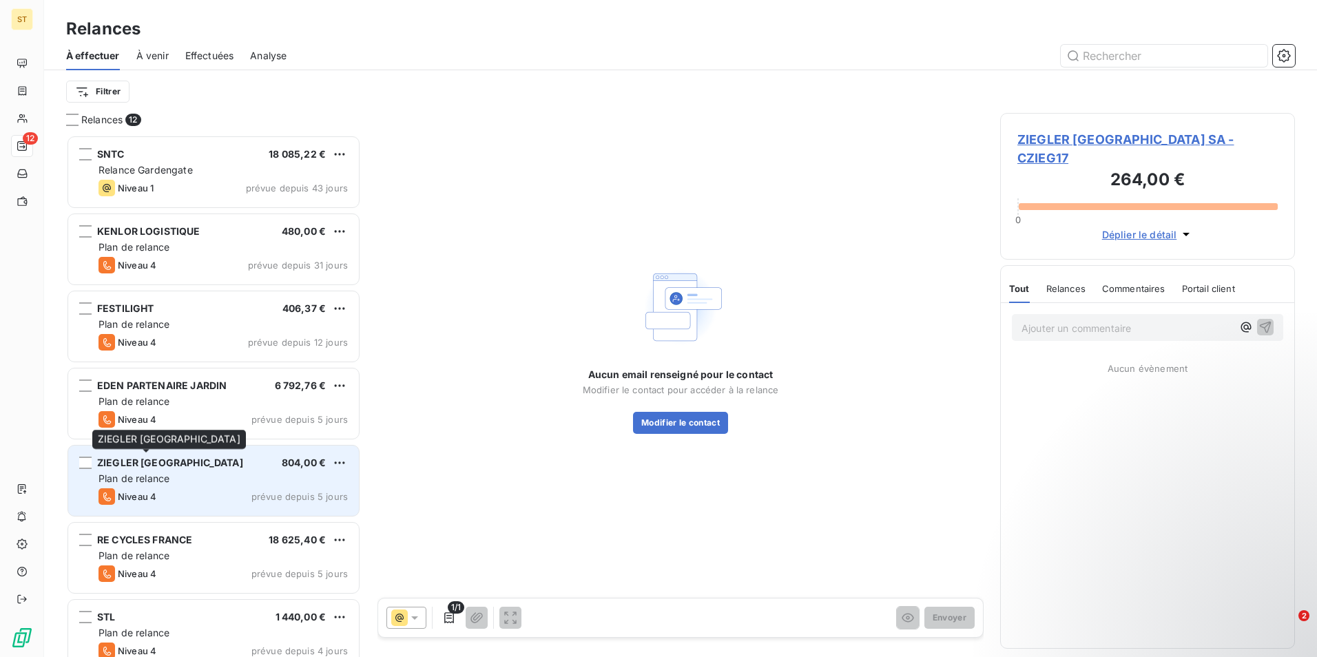
click at [143, 462] on span "ZIEGLER [GEOGRAPHIC_DATA]" at bounding box center [170, 463] width 146 height 12
